Goal: Information Seeking & Learning: Check status

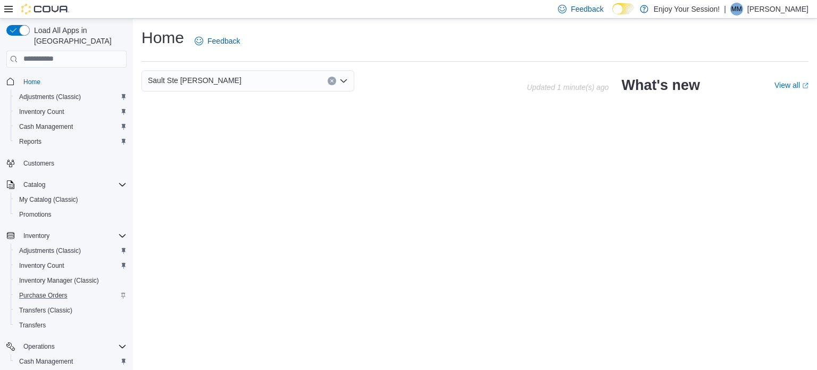
scroll to position [70, 0]
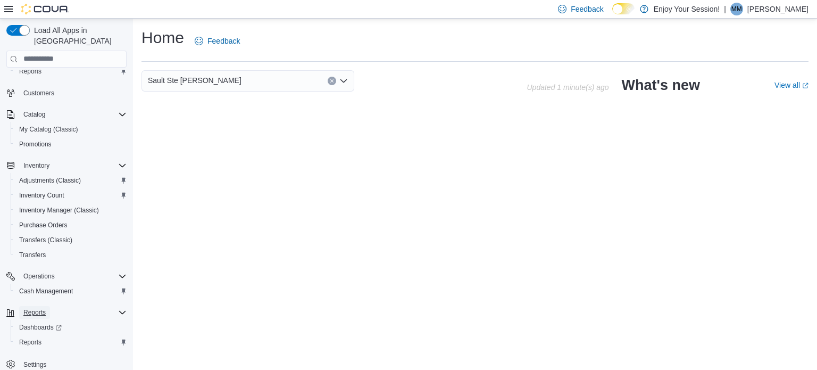
click at [36, 306] on span "Reports" at bounding box center [34, 312] width 22 height 13
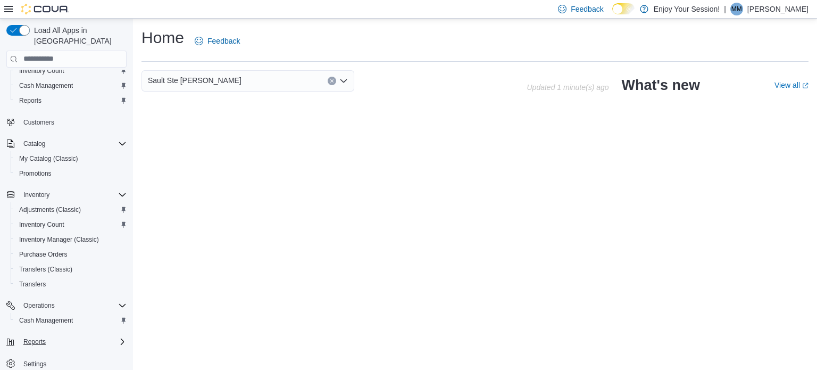
scroll to position [40, 0]
click at [34, 338] on span "Reports" at bounding box center [34, 342] width 22 height 9
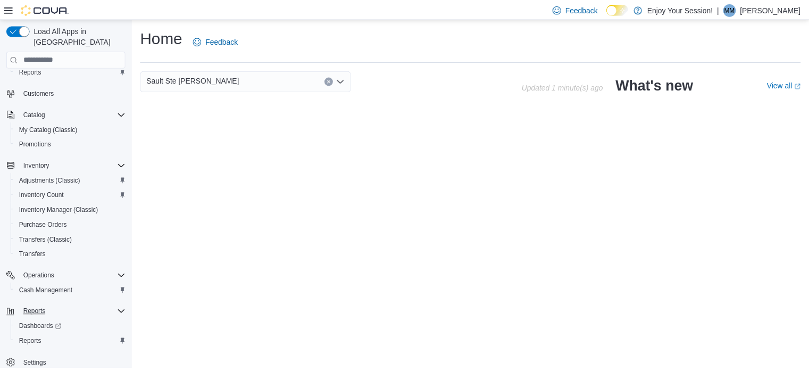
scroll to position [70, 0]
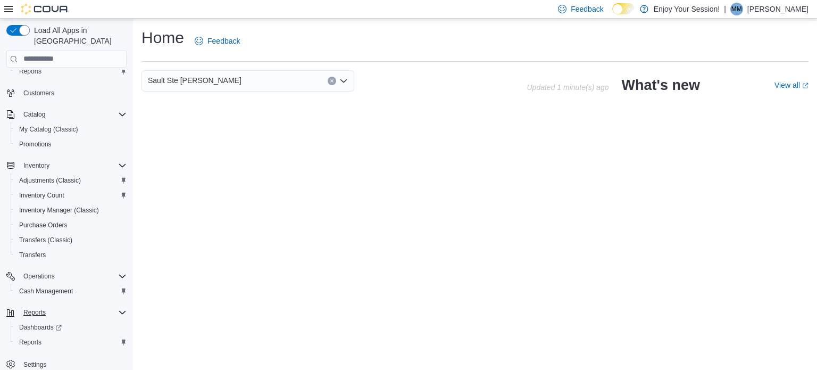
click at [40, 341] on div "Home Adjustments (Classic) Inventory Count Cash Management Reports Customers Ca…" at bounding box center [66, 188] width 120 height 372
click at [34, 336] on span "Reports" at bounding box center [30, 342] width 22 height 13
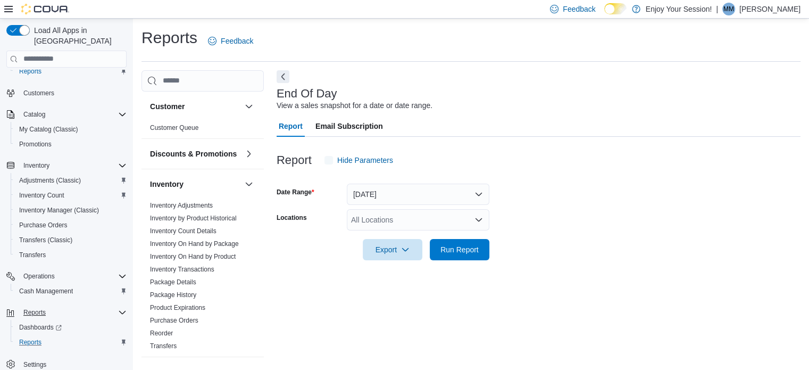
scroll to position [7, 0]
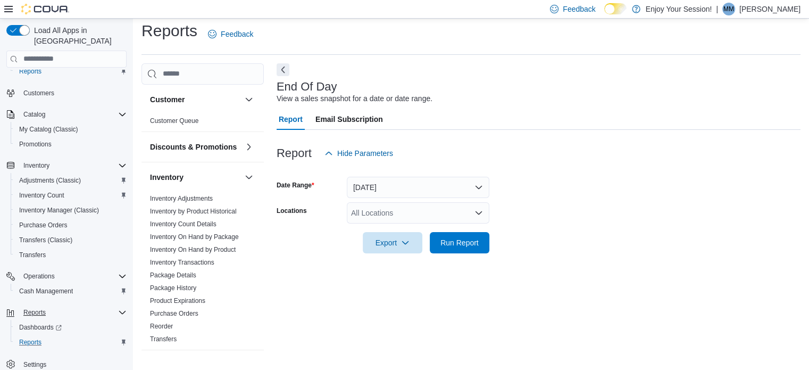
click at [352, 208] on div "All Locations" at bounding box center [418, 212] width 142 height 21
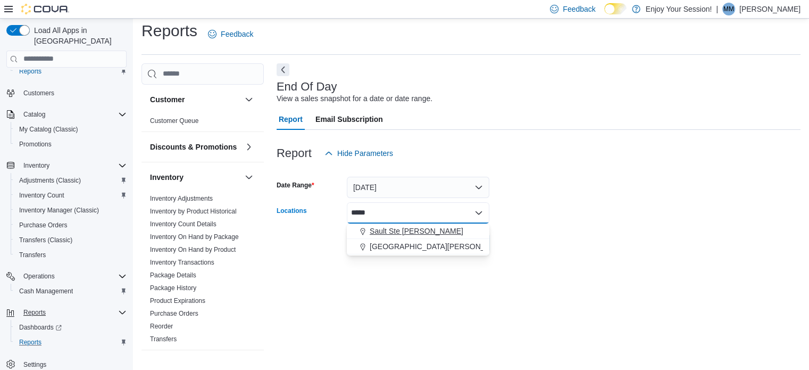
type input "*****"
click at [371, 226] on span "Sault Ste [PERSON_NAME]" at bounding box center [417, 230] width 94 height 11
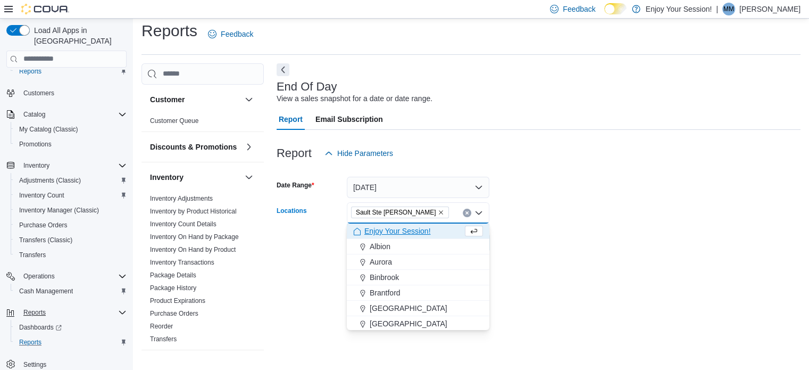
click at [509, 245] on form "Date Range [DATE] Locations [GEOGRAPHIC_DATA][PERSON_NAME] Combo box. Selected.…" at bounding box center [538, 208] width 524 height 89
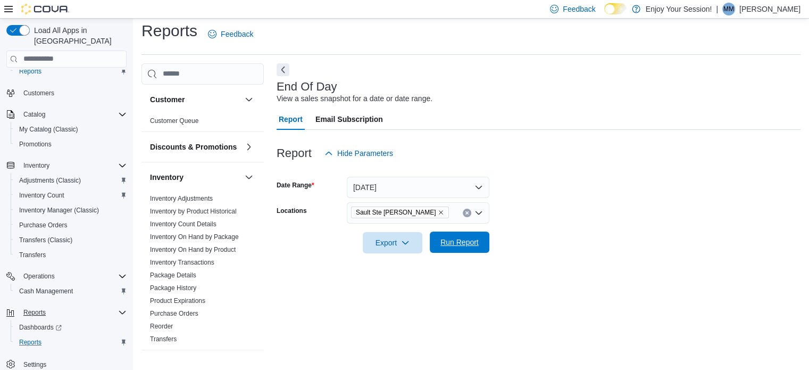
click at [458, 238] on span "Run Report" at bounding box center [459, 242] width 38 height 11
